Goal: Transaction & Acquisition: Purchase product/service

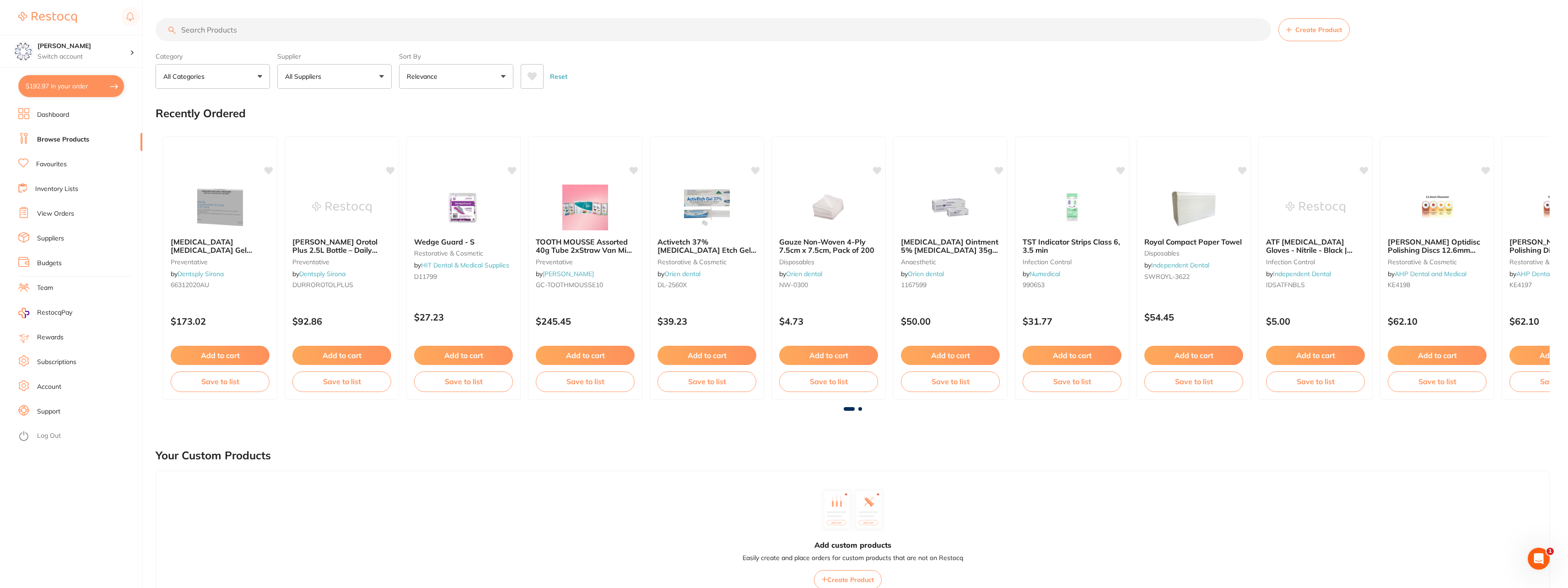
click at [257, 29] on input "search" at bounding box center [713, 30] width 1116 height 23
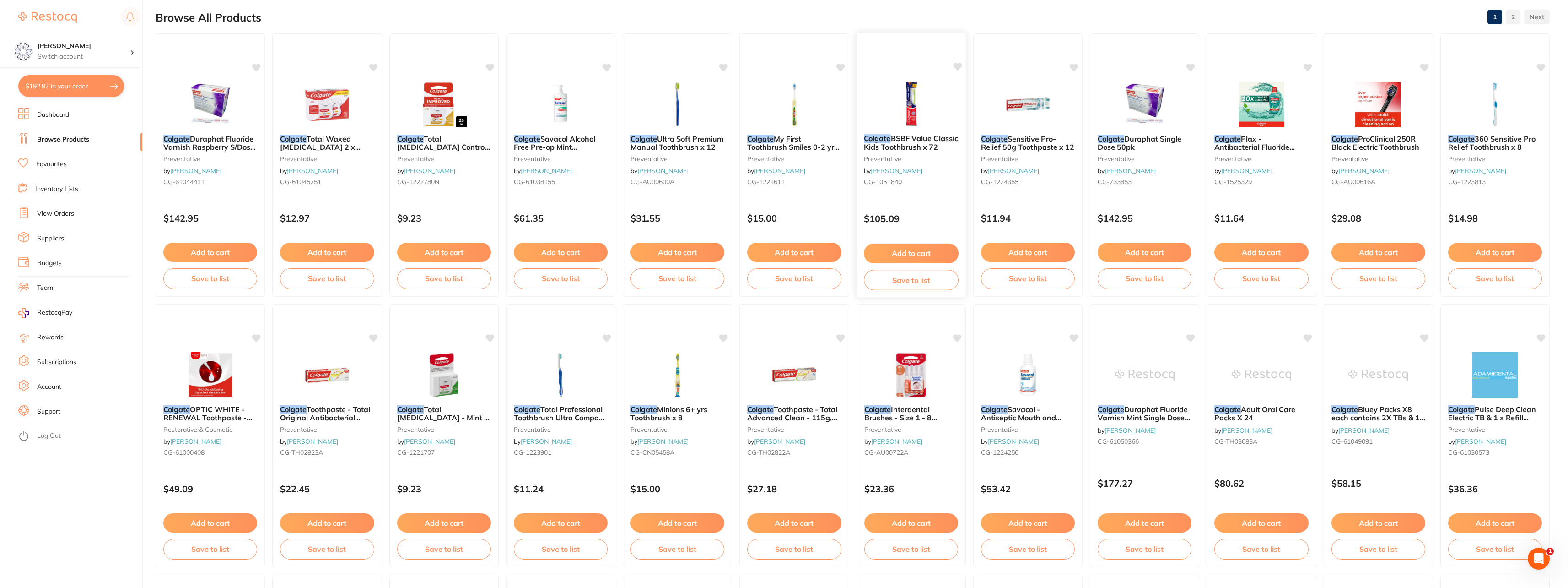
scroll to position [137, 0]
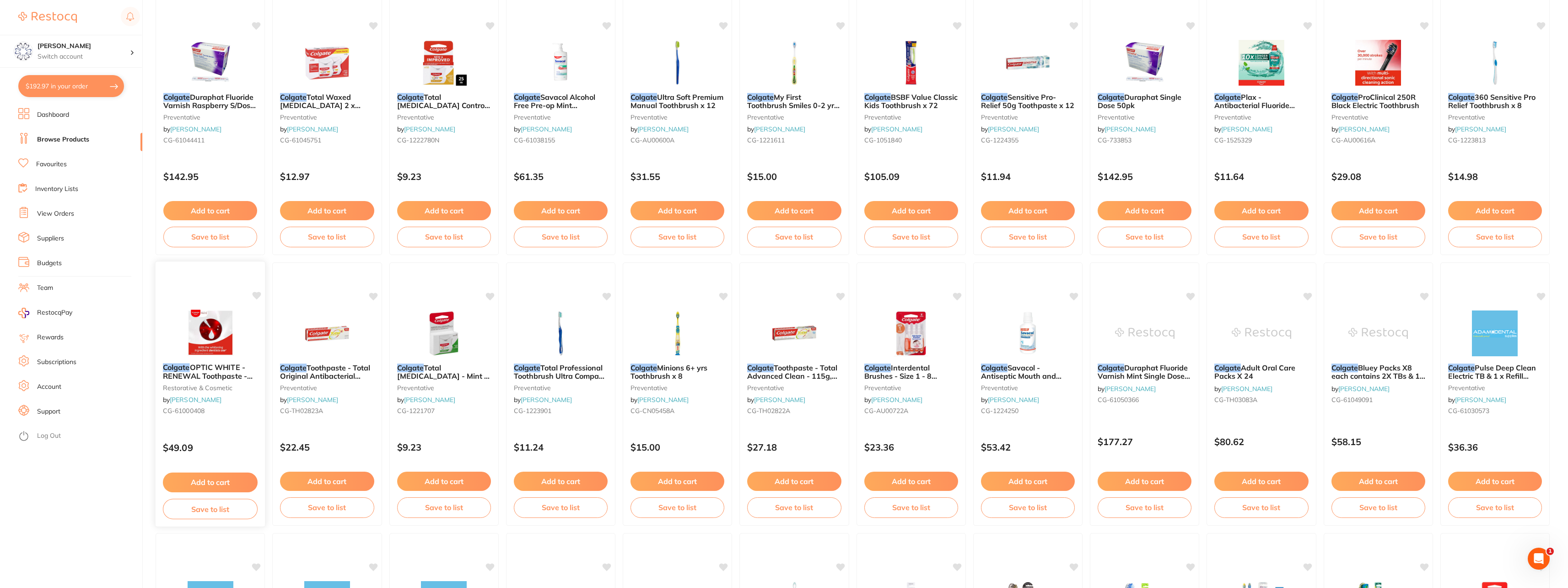
click at [194, 365] on span "OPTIC WHITE - RENEWAL Toothpaste - 3% [MEDICAL_DATA] - 85g, 6-Pack" at bounding box center [207, 379] width 90 height 35
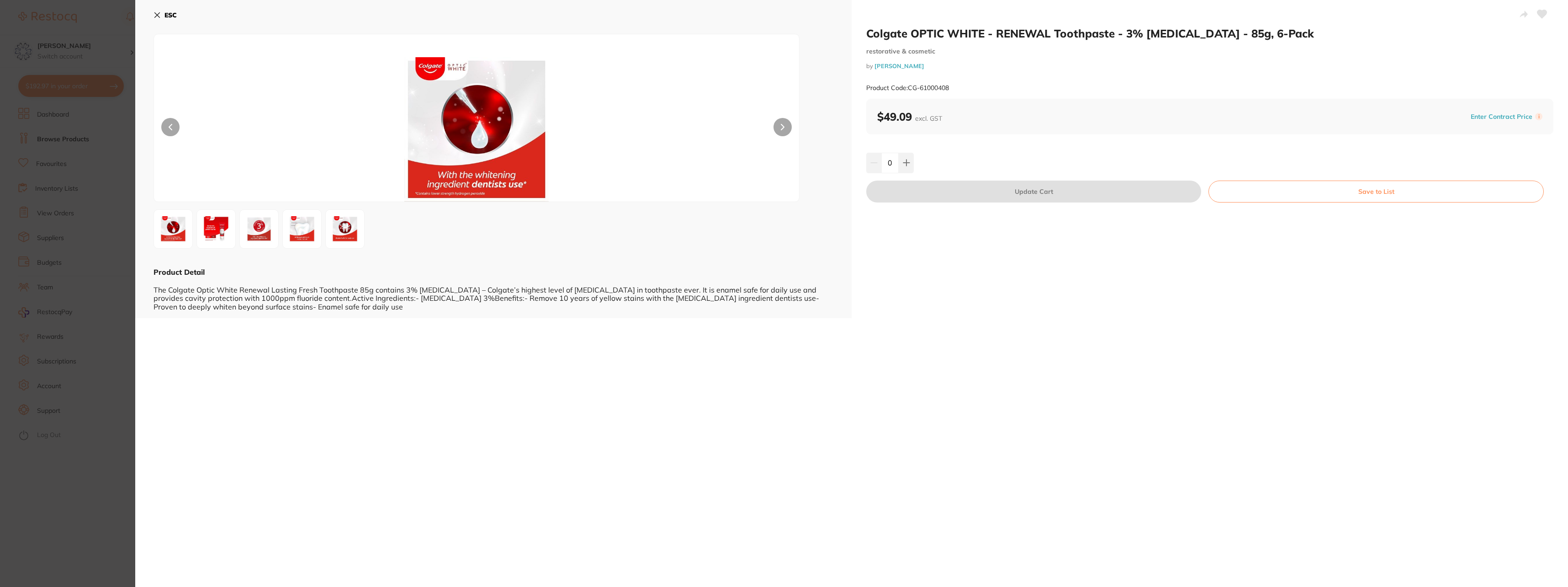
click at [155, 16] on icon at bounding box center [157, 15] width 5 height 5
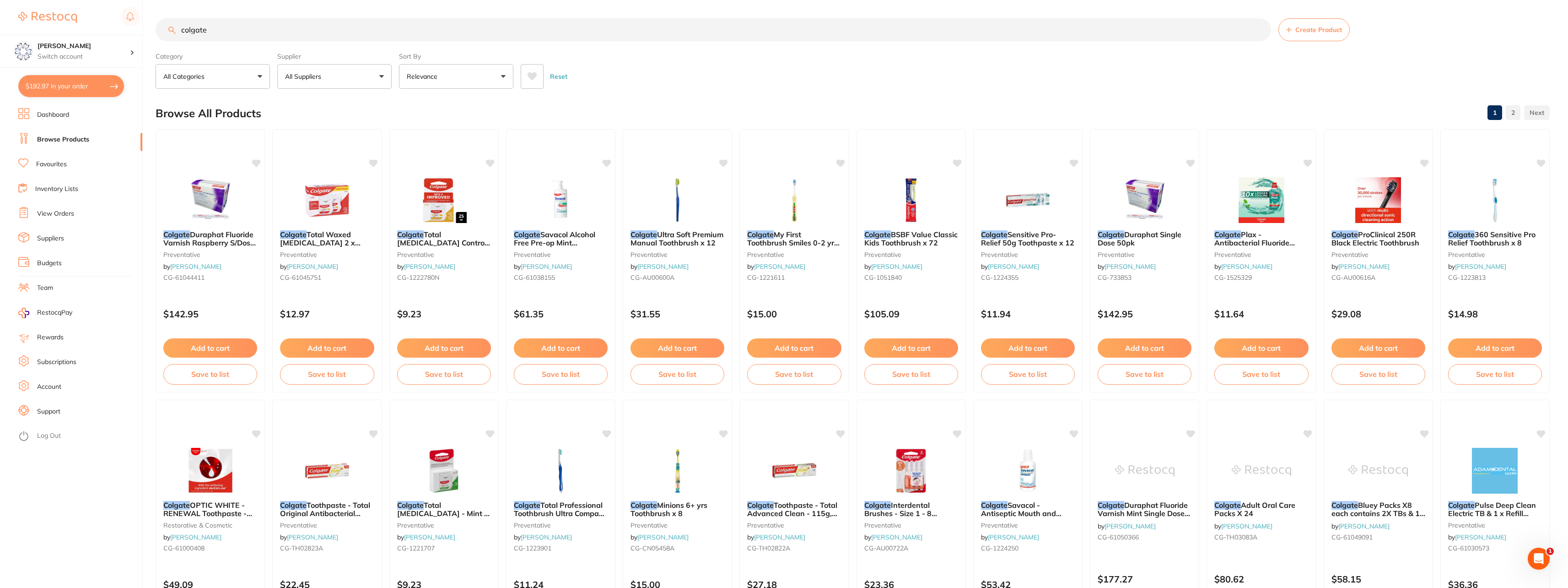
click at [260, 23] on input "colgate" at bounding box center [713, 30] width 1116 height 23
type input "colgate optic"
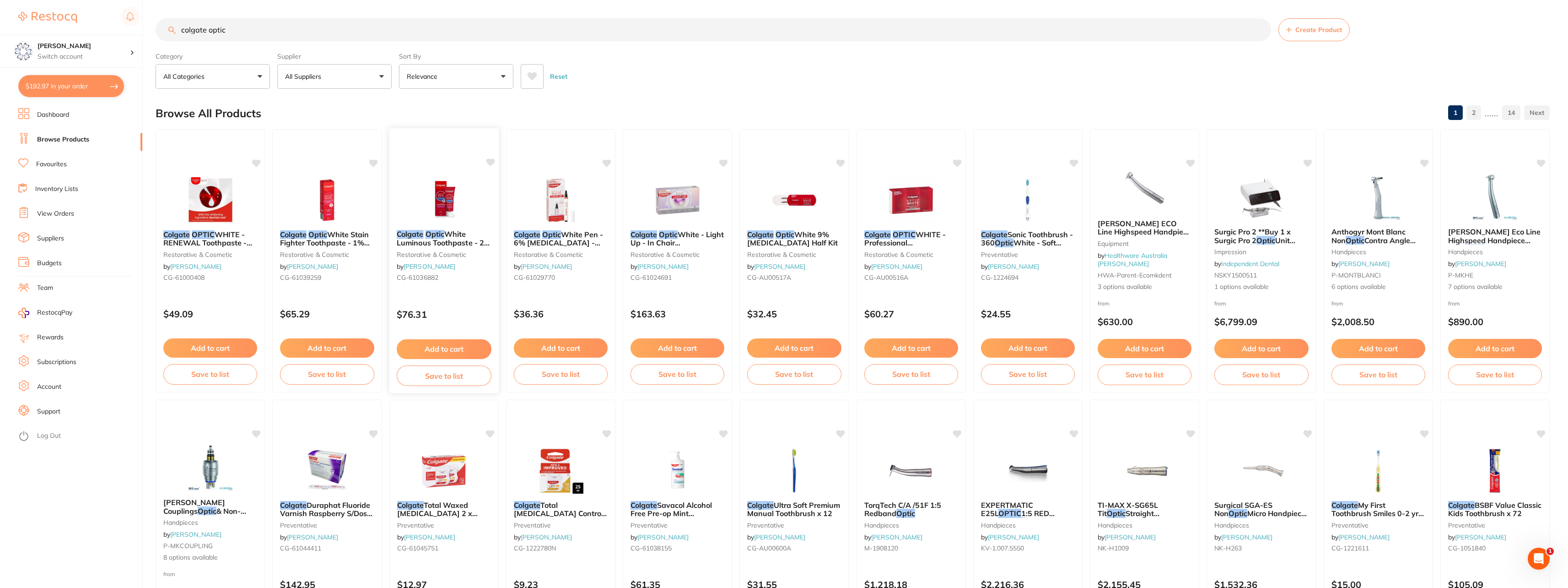
click at [432, 232] on em "Optic" at bounding box center [434, 234] width 19 height 9
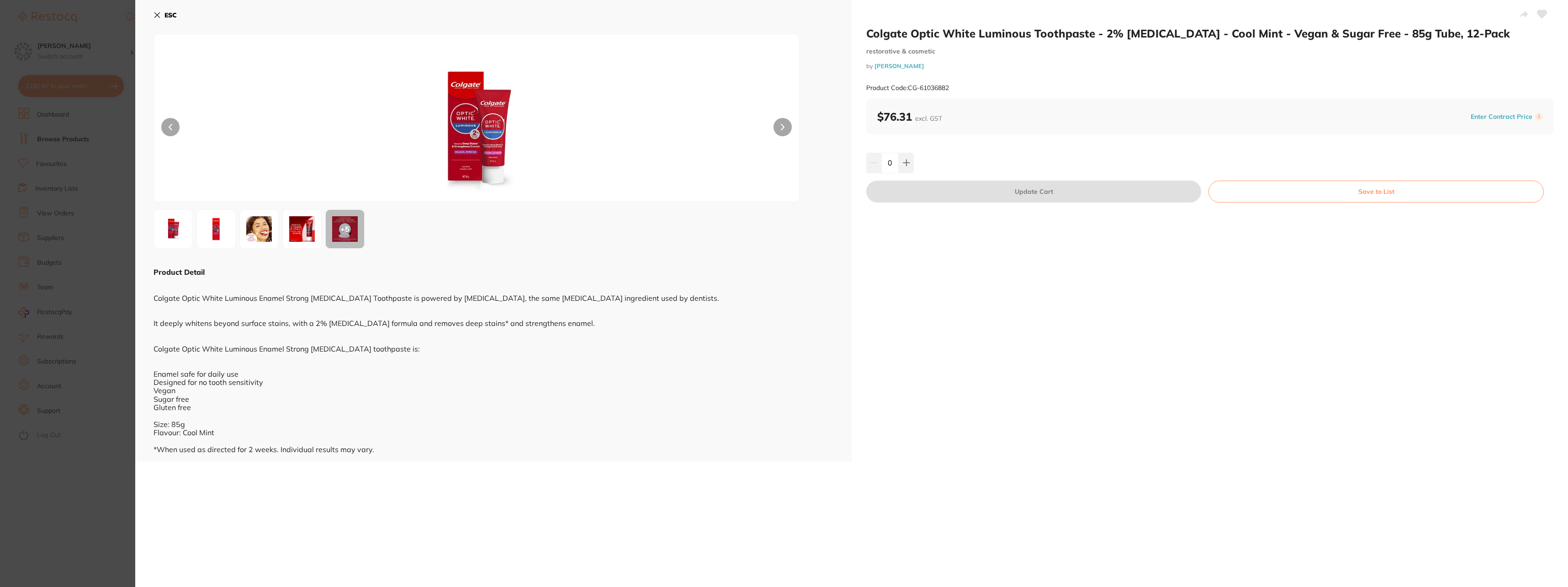
click at [158, 10] on button "ESC" at bounding box center [165, 15] width 23 height 16
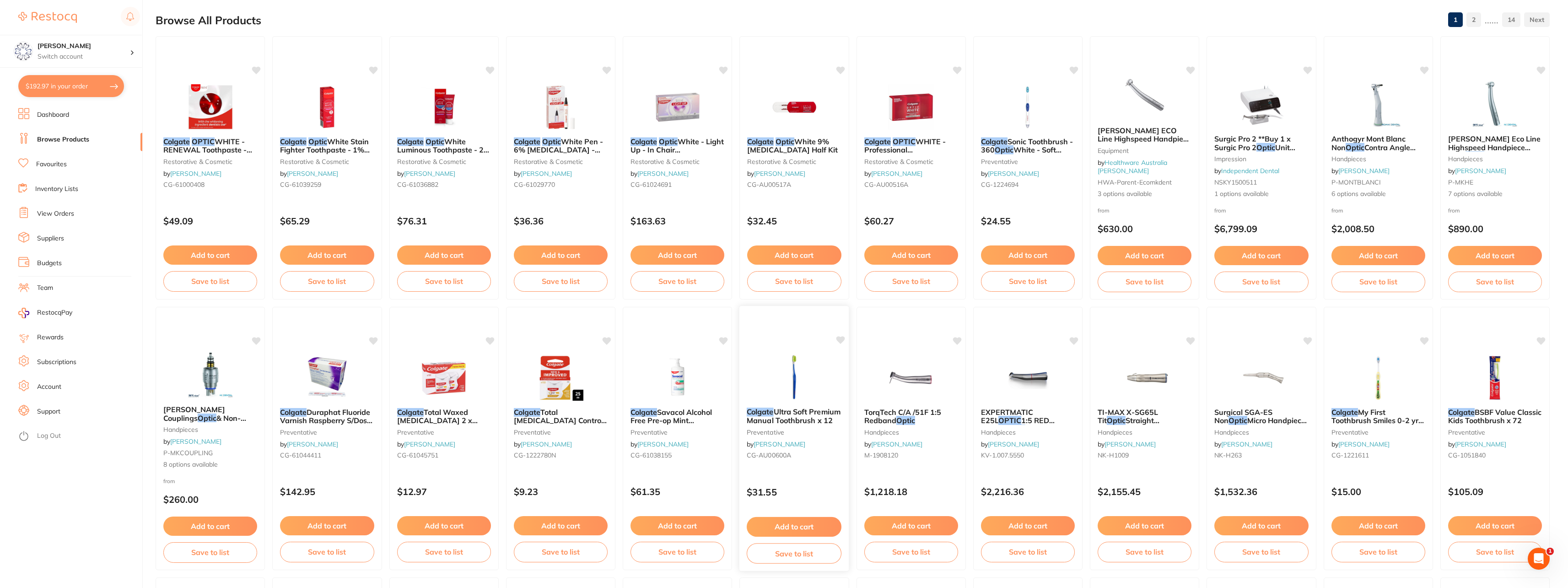
scroll to position [54, 0]
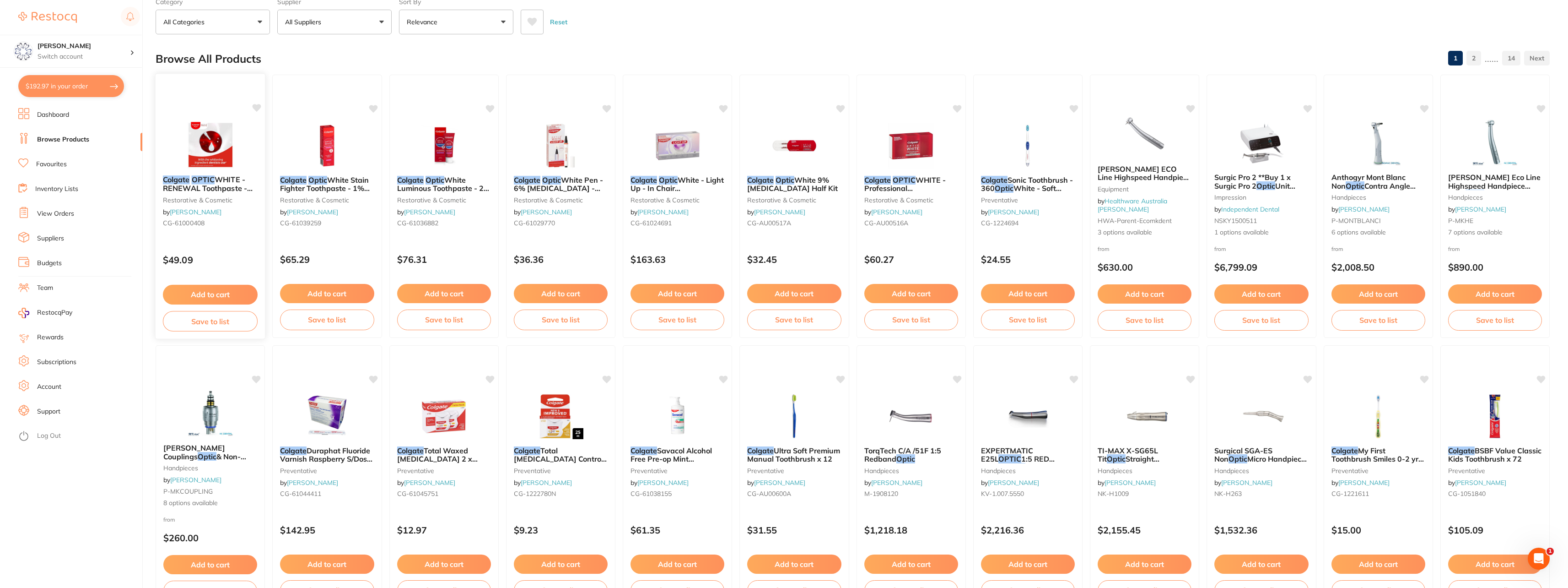
click at [229, 193] on div "Colgate OPTIC WHITE - RENEWAL Toothpaste - 3% [MEDICAL_DATA] - 85g, 6-Pack rest…" at bounding box center [210, 203] width 110 height 70
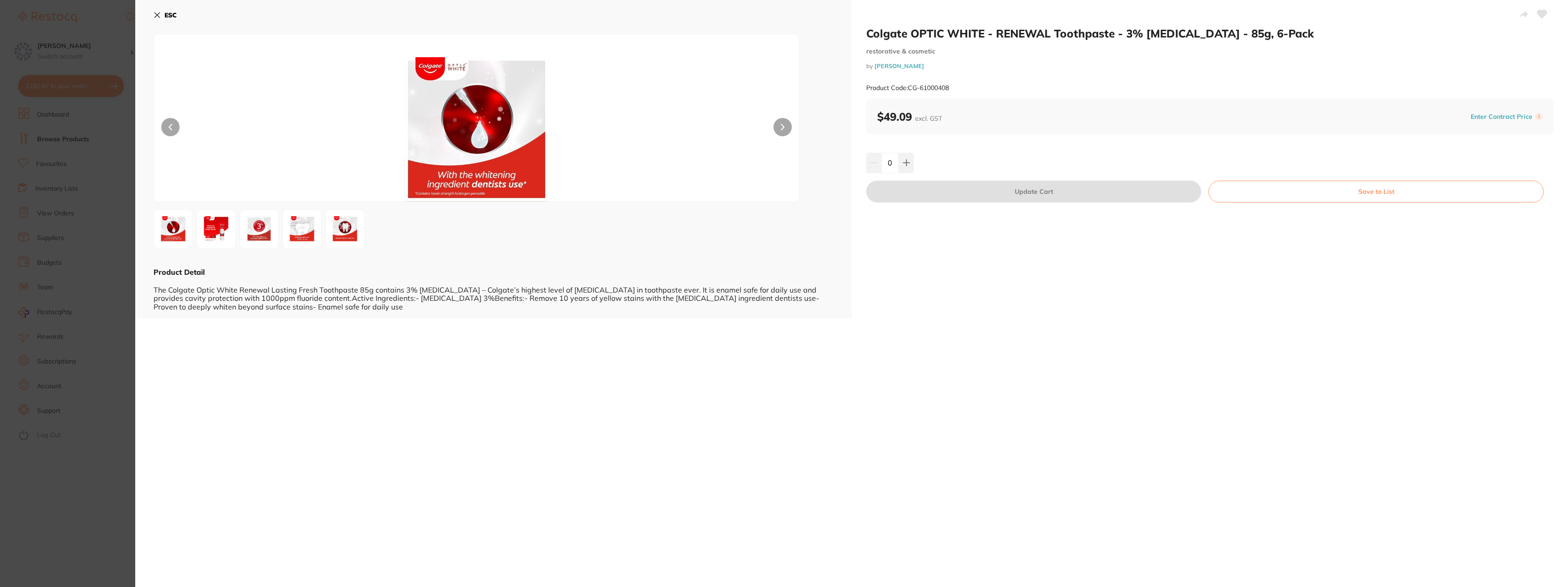
drag, startPoint x: 153, startPoint y: 16, endPoint x: 152, endPoint y: 40, distance: 24.0
click at [154, 16] on icon at bounding box center [157, 15] width 7 height 7
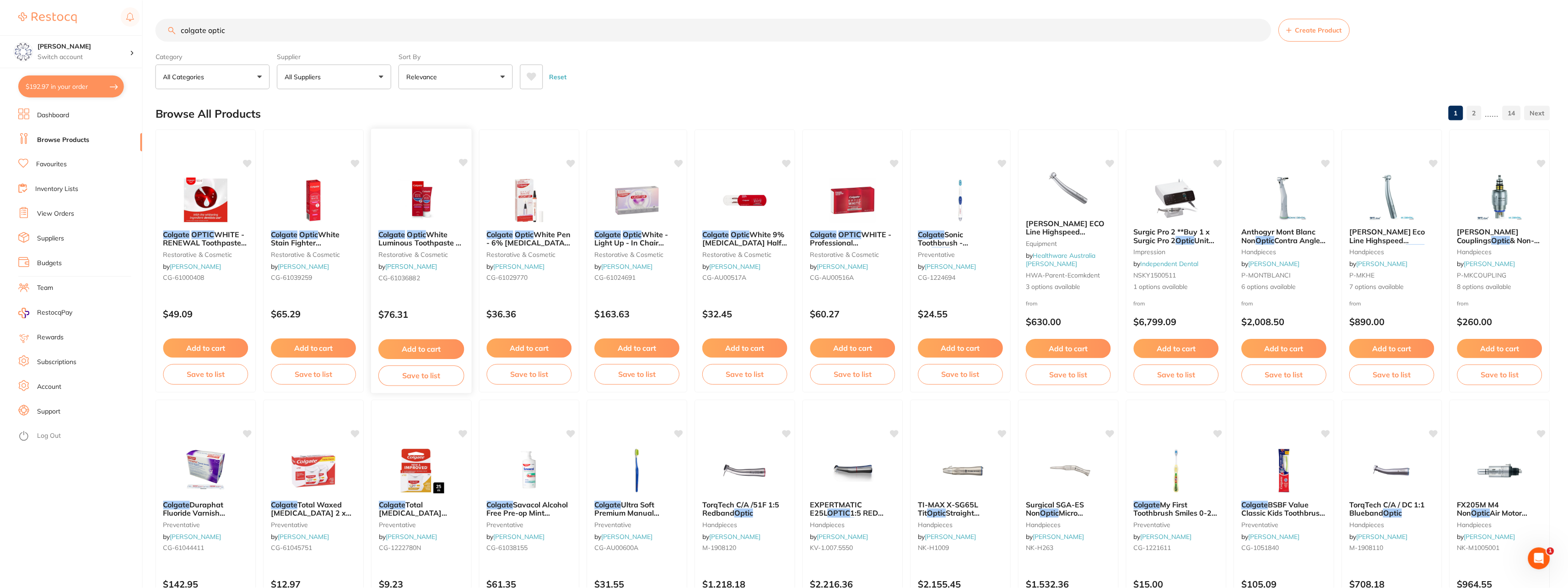
scroll to position [54, 0]
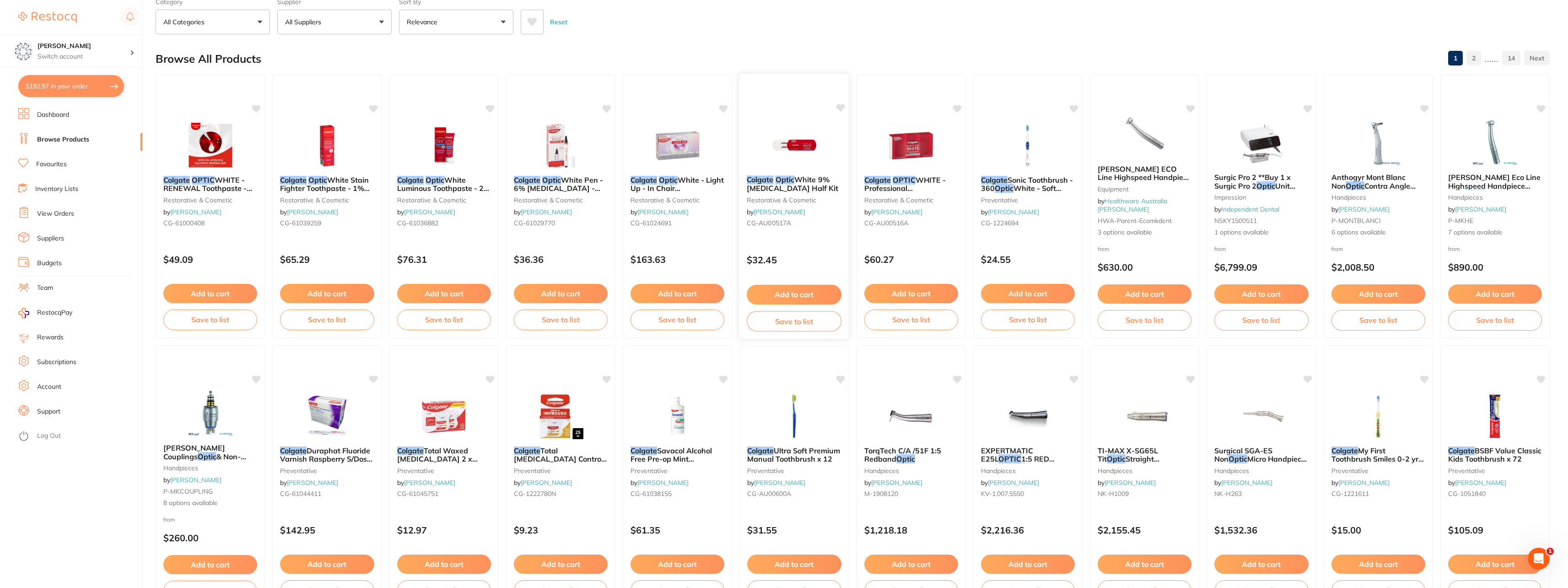
click at [774, 181] on span at bounding box center [774, 179] width 2 height 9
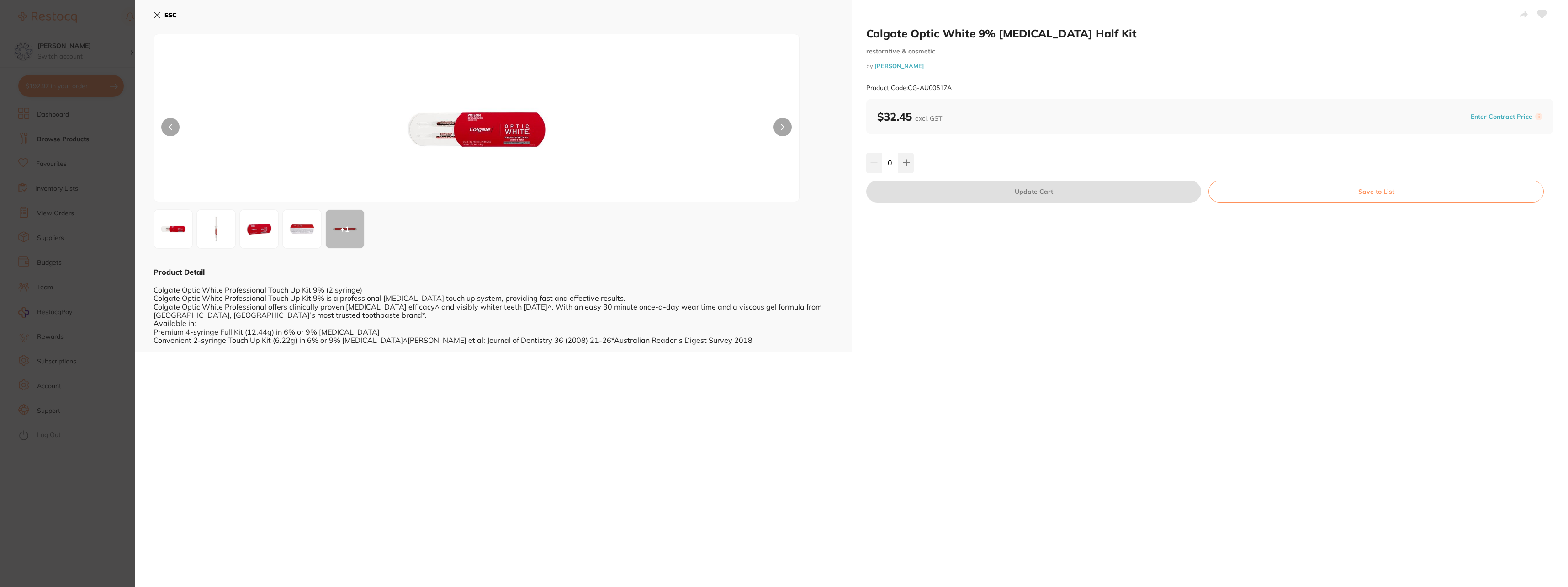
click at [155, 9] on button "ESC" at bounding box center [165, 15] width 23 height 16
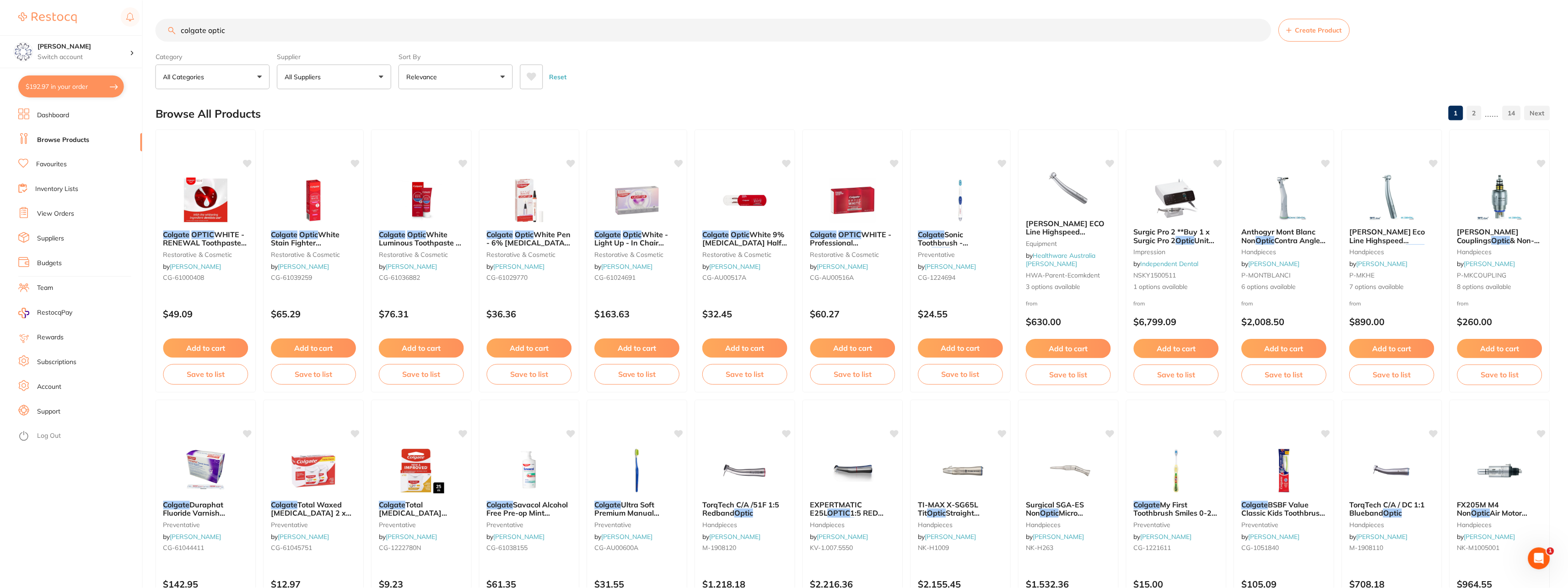
scroll to position [54, 0]
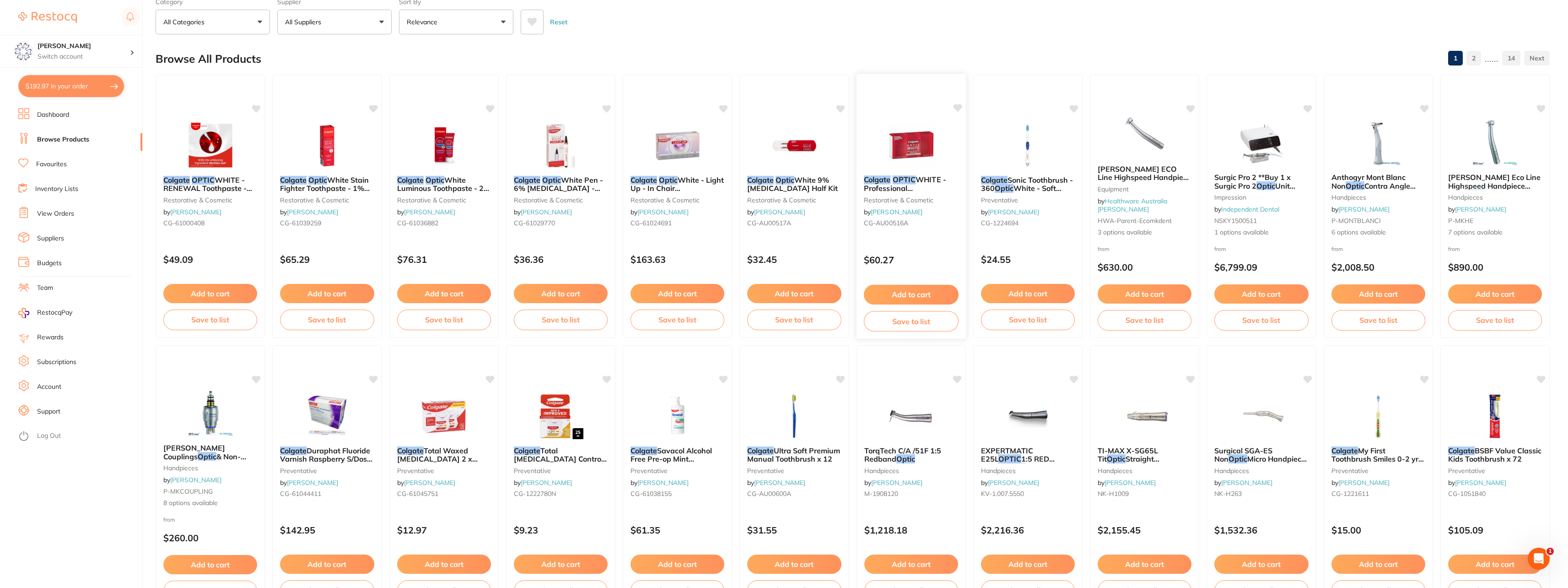
click at [897, 190] on span "WHITE - Professional [MEDICAL_DATA] System - Full Touch Up Kit - 9% [MEDICAL_DA…" at bounding box center [908, 201] width 91 height 52
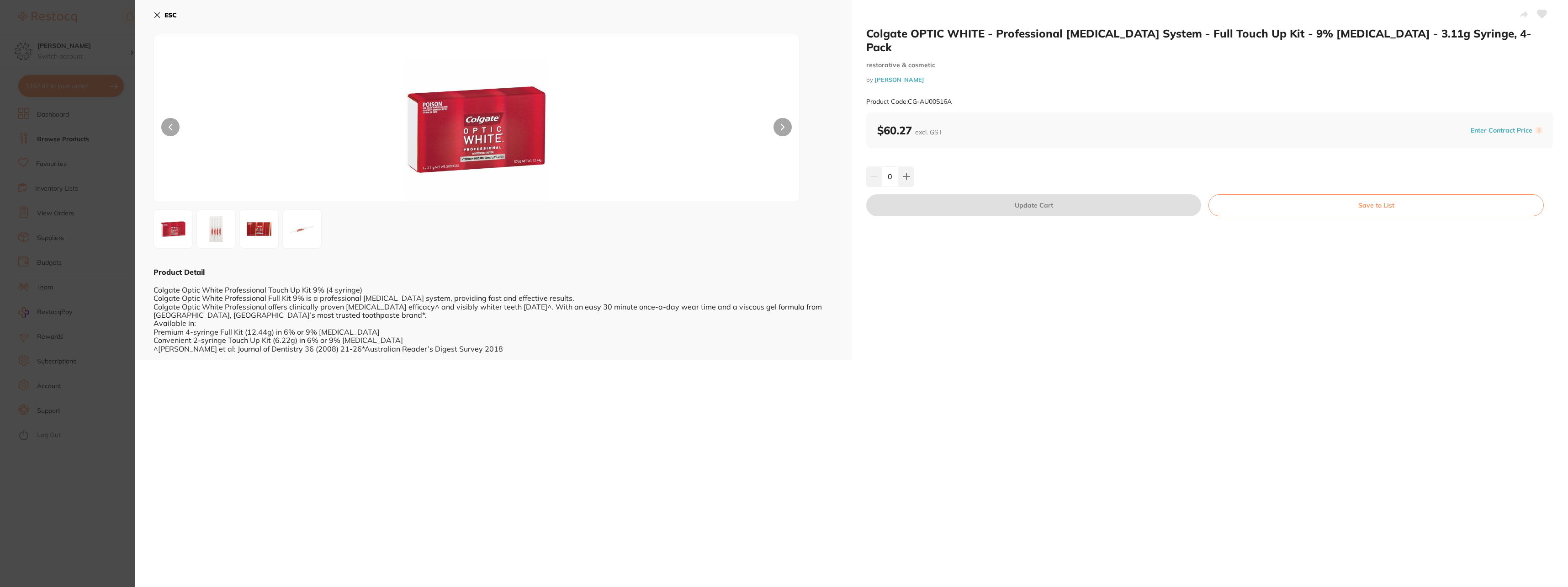
click at [155, 14] on icon at bounding box center [157, 15] width 7 height 7
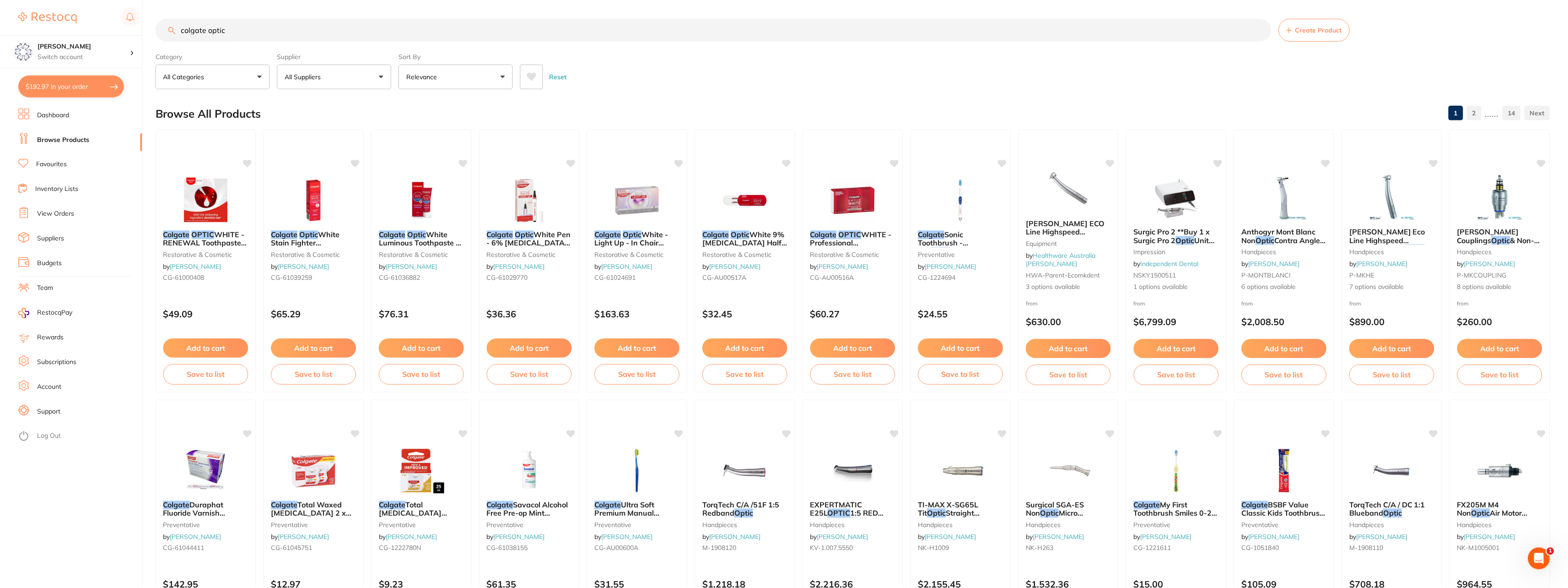
scroll to position [54, 0]
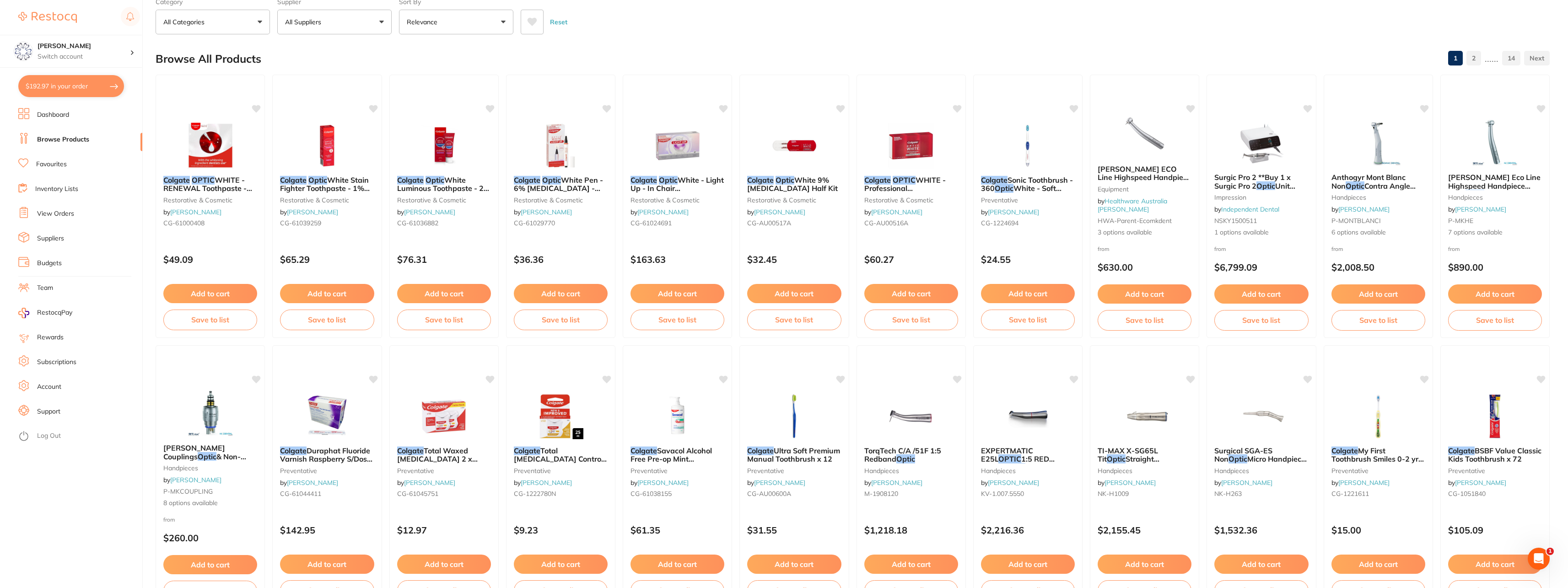
click at [205, 138] on img at bounding box center [210, 145] width 60 height 46
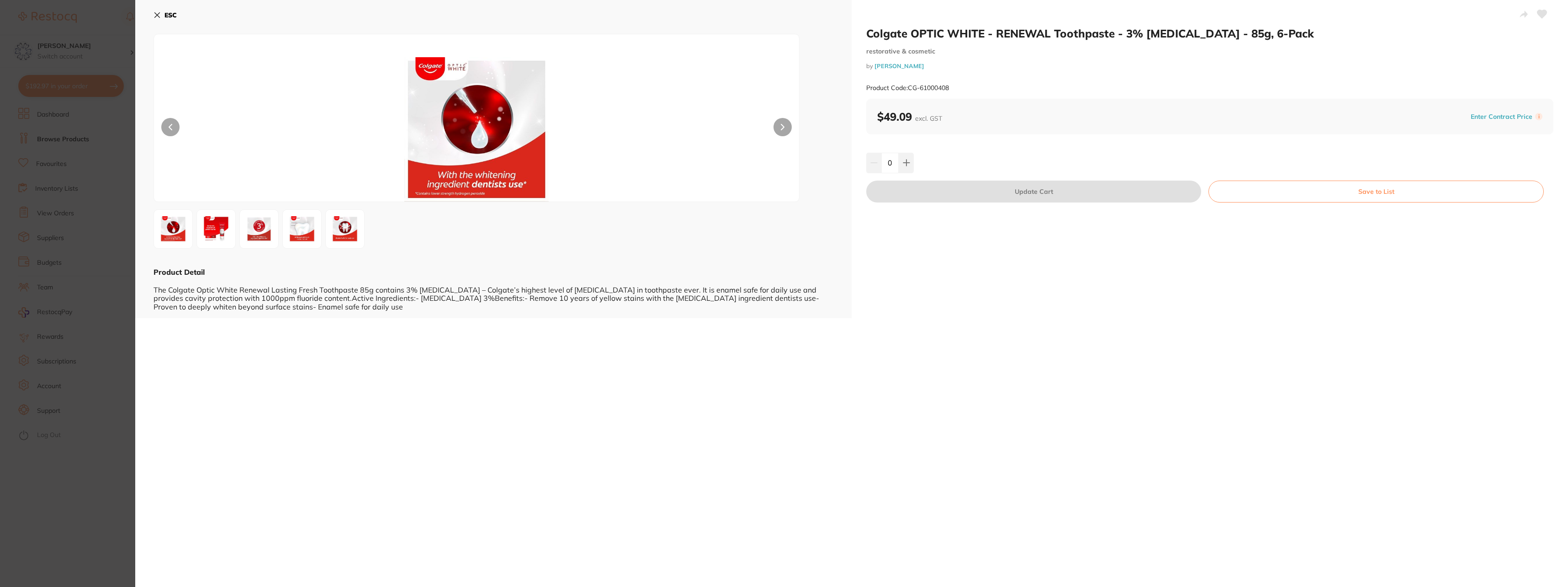
drag, startPoint x: 204, startPoint y: 138, endPoint x: 205, endPoint y: 144, distance: 6.1
drag, startPoint x: 205, startPoint y: 144, endPoint x: 578, endPoint y: 458, distance: 487.6
click at [578, 458] on div "Colgate OPTIC WHITE - RENEWAL Toothpaste - 3% [MEDICAL_DATA] - 85g, 6-Pack rest…" at bounding box center [852, 294] width 1433 height 587
click at [156, 13] on icon at bounding box center [157, 15] width 7 height 7
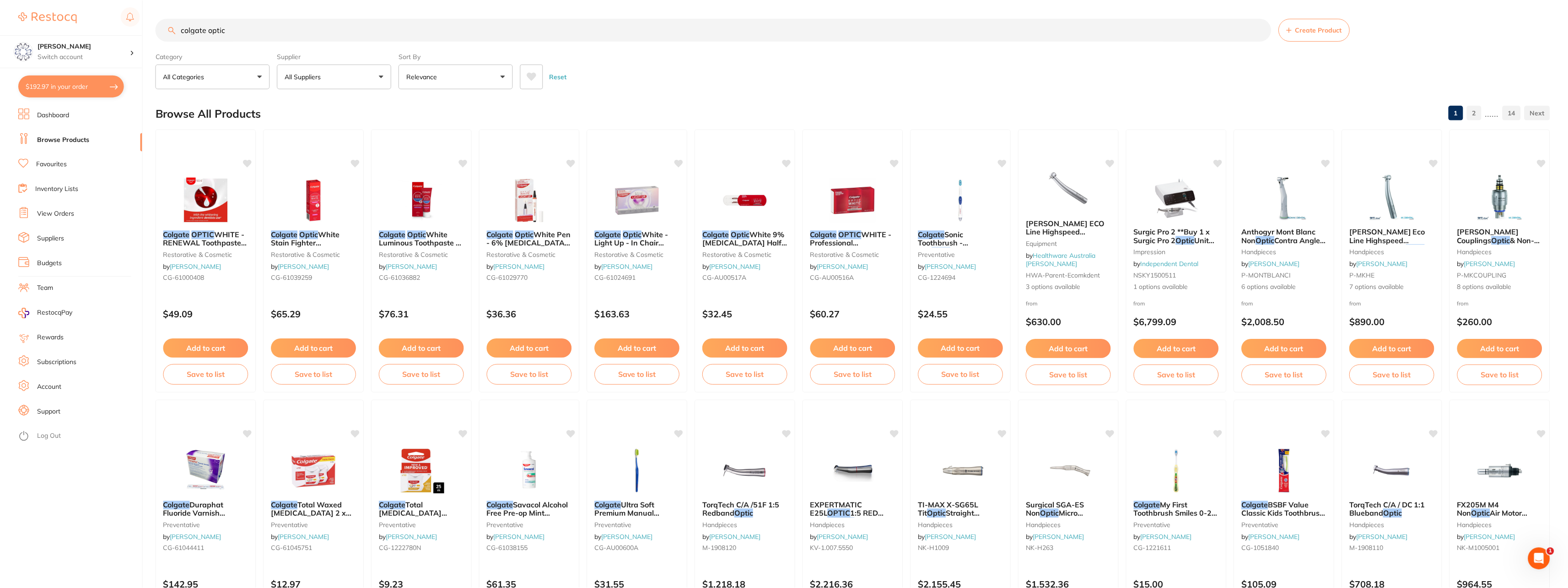
scroll to position [54, 0]
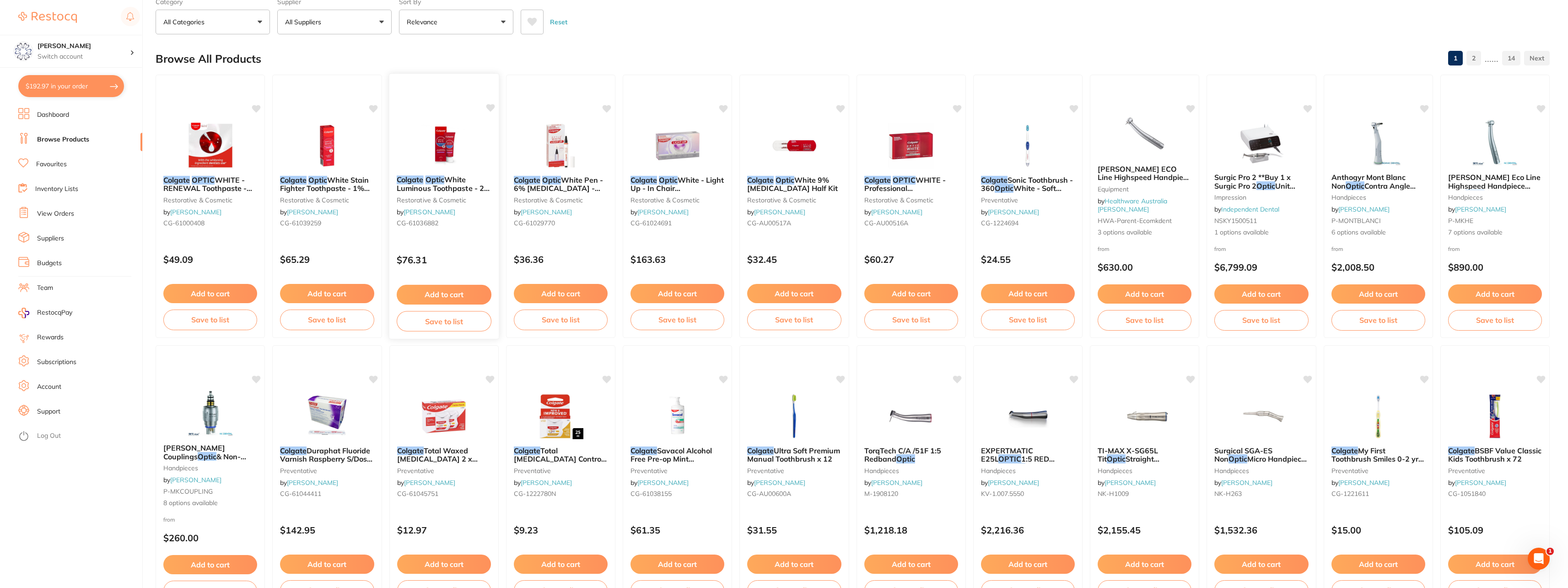
click at [472, 174] on div "Colgate Optic White Luminous Toothpaste - 2% [MEDICAL_DATA] - Cool Mint - Vegan…" at bounding box center [444, 203] width 110 height 70
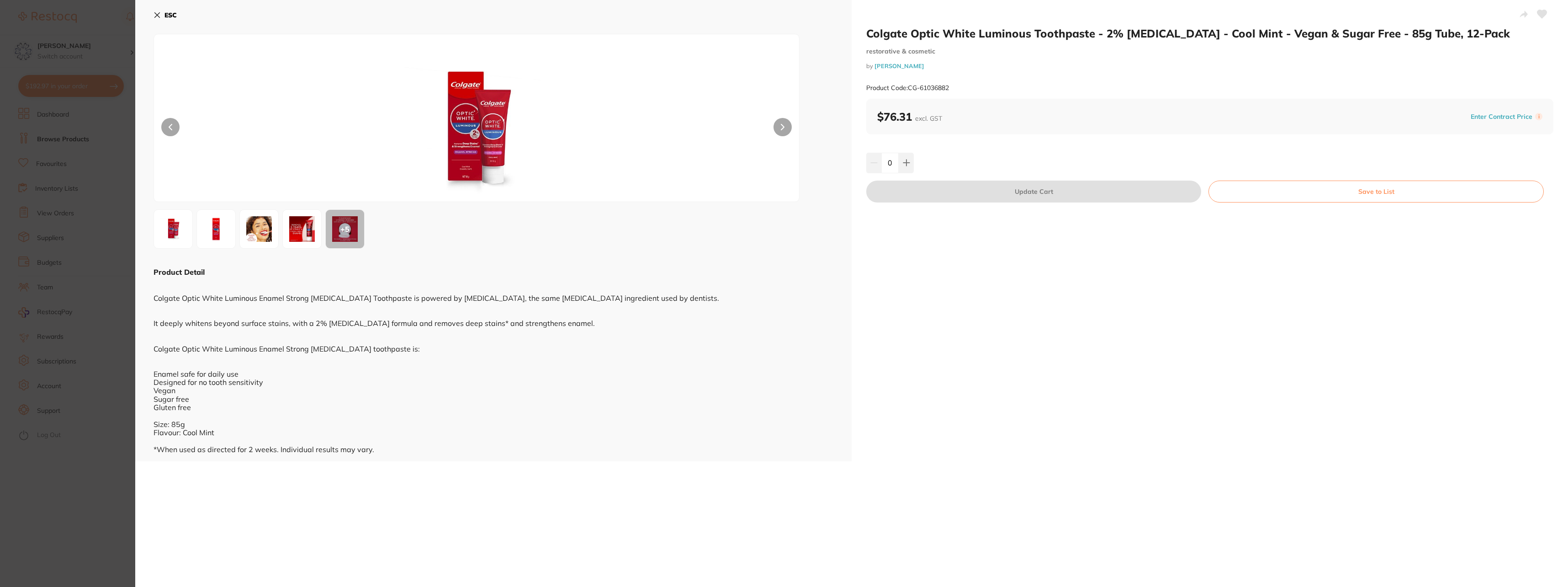
click at [153, 15] on icon at bounding box center [157, 15] width 7 height 7
